Goal: Find specific page/section

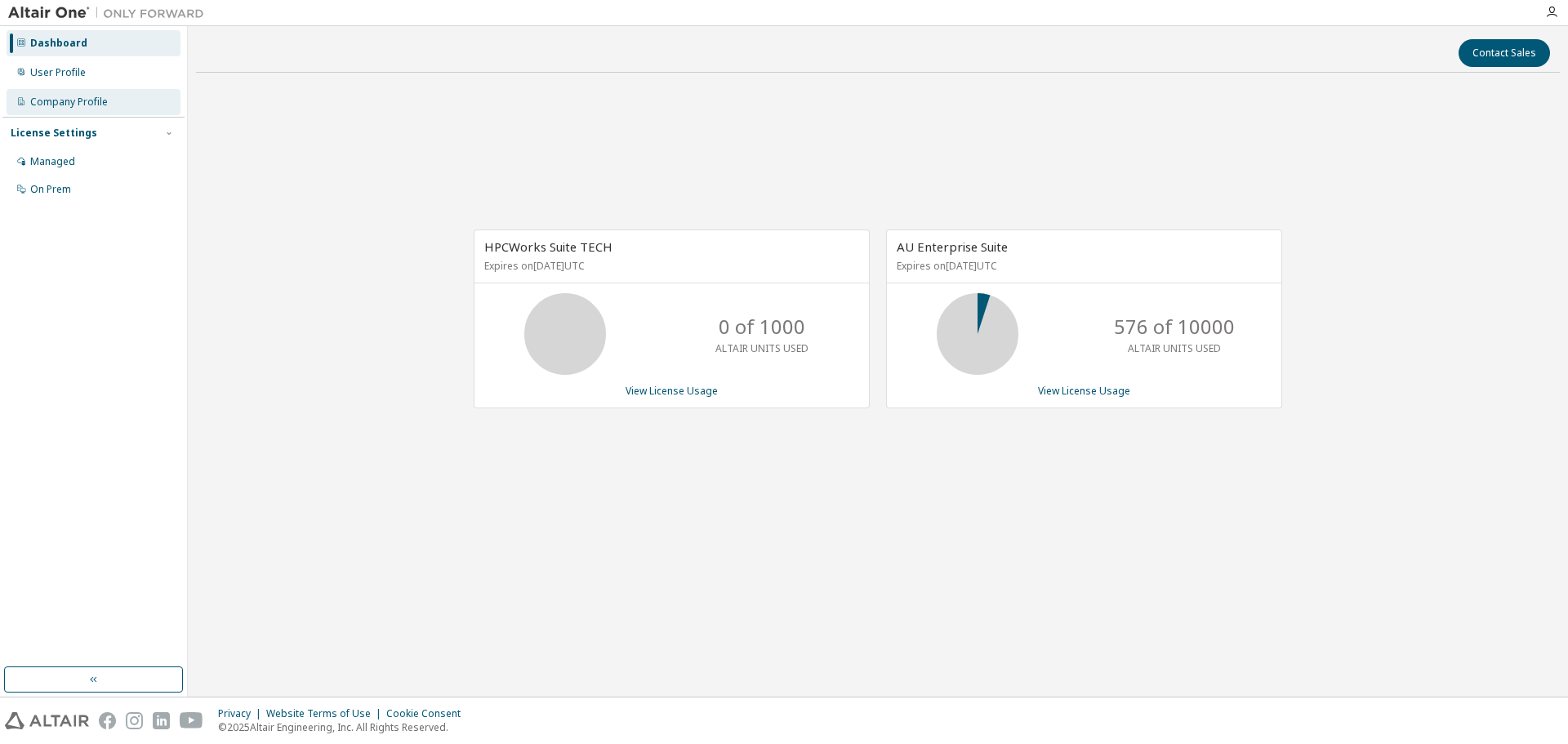
click at [73, 103] on div "Company Profile" at bounding box center [69, 102] width 77 height 13
